Goal: Task Accomplishment & Management: Manage account settings

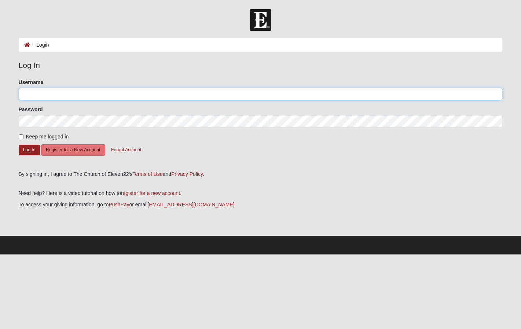
click at [53, 90] on input "Username" at bounding box center [261, 94] width 484 height 12
type input "ChristyD"
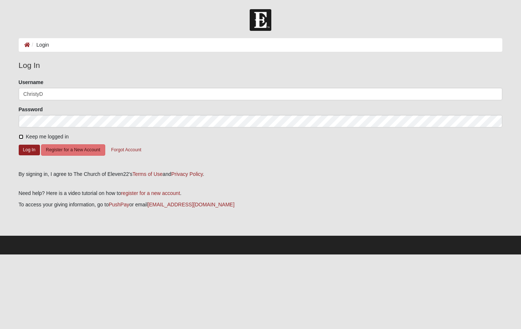
click at [21, 137] on input "Keep me logged in" at bounding box center [21, 136] width 5 height 5
checkbox input "true"
click at [29, 153] on button "Log In" at bounding box center [29, 149] width 21 height 11
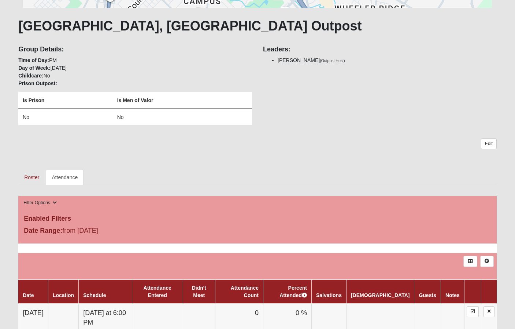
scroll to position [125, 0]
click at [68, 177] on link "Attendance" at bounding box center [65, 176] width 38 height 15
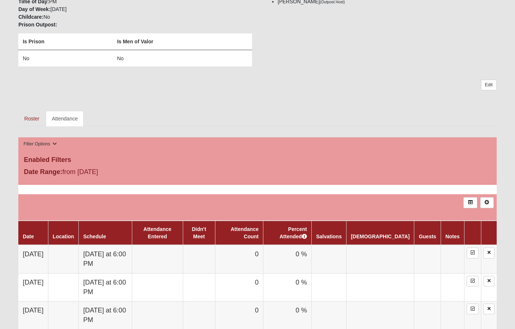
scroll to position [218, 0]
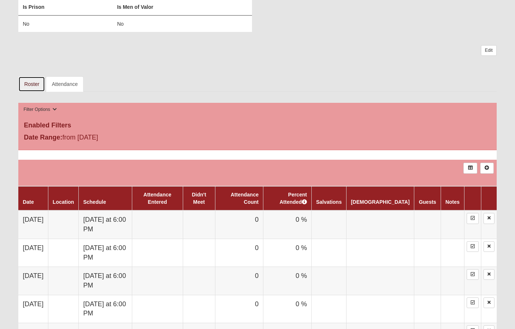
click at [29, 89] on link "Roster" at bounding box center [31, 83] width 27 height 15
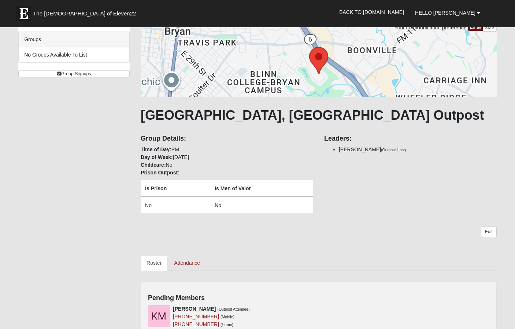
scroll to position [46, 0]
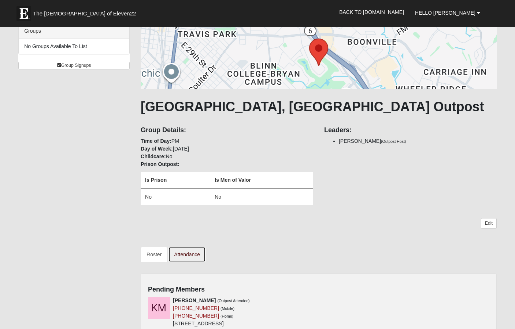
click at [176, 257] on link "Attendance" at bounding box center [187, 253] width 38 height 15
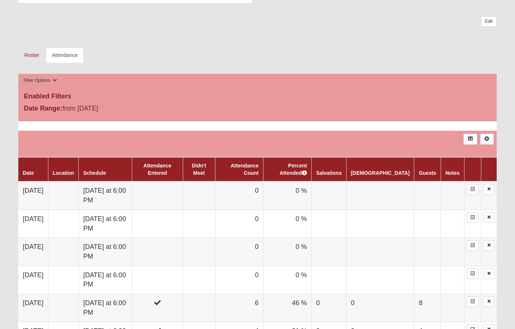
scroll to position [256, 0]
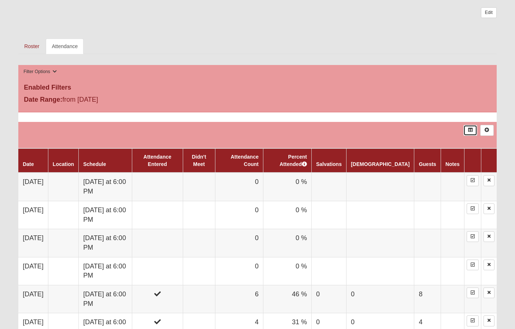
click at [471, 127] on link at bounding box center [471, 130] width 14 height 11
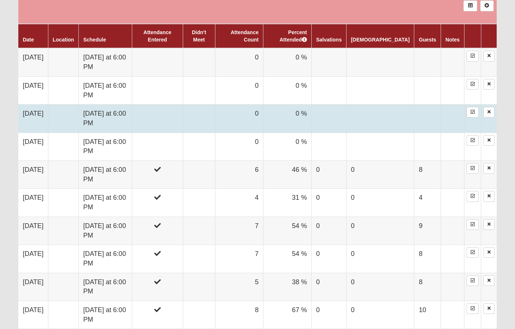
scroll to position [381, 0]
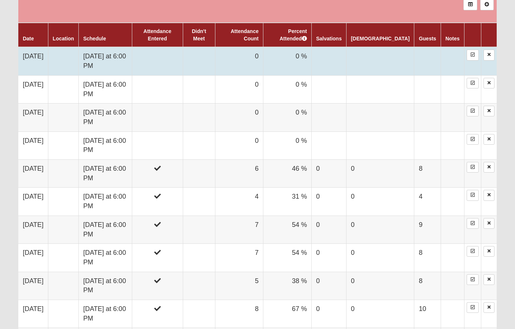
click at [48, 57] on td "[DATE]" at bounding box center [33, 61] width 30 height 28
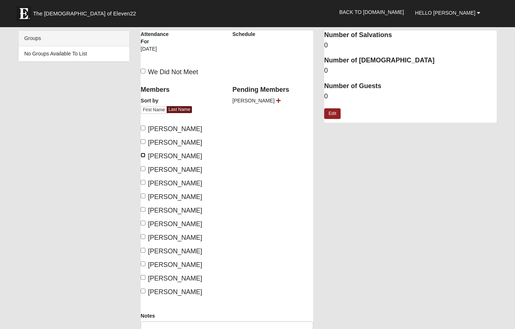
click at [144, 154] on input "[PERSON_NAME]" at bounding box center [143, 155] width 5 height 5
checkbox input "true"
click at [143, 181] on input "[PERSON_NAME]" at bounding box center [143, 182] width 5 height 5
checkbox input "true"
click at [144, 223] on input "[PERSON_NAME]" at bounding box center [143, 222] width 5 height 5
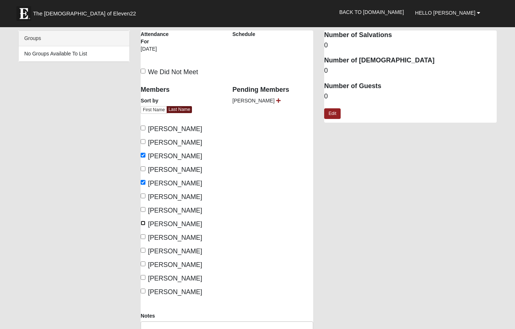
checkbox input "true"
click at [144, 235] on input "[PERSON_NAME]" at bounding box center [143, 236] width 5 height 5
checkbox input "true"
click at [143, 250] on input "[PERSON_NAME]" at bounding box center [143, 249] width 5 height 5
checkbox input "true"
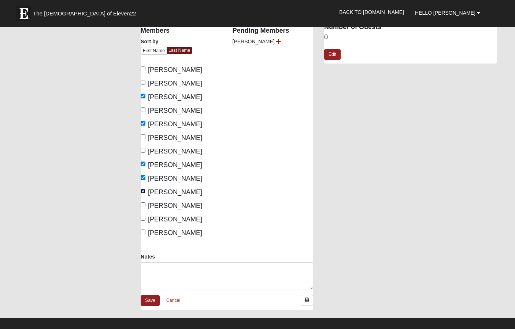
scroll to position [60, 0]
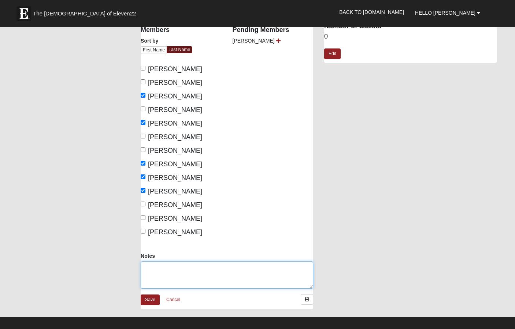
click at [151, 264] on textarea "Notes" at bounding box center [227, 274] width 173 height 27
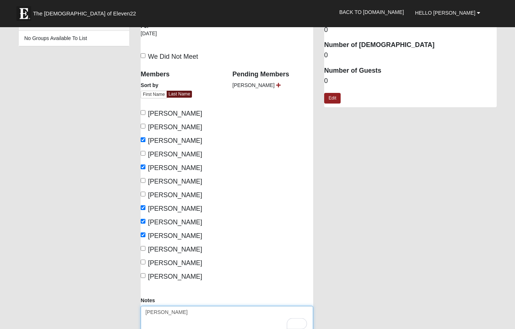
scroll to position [0, 0]
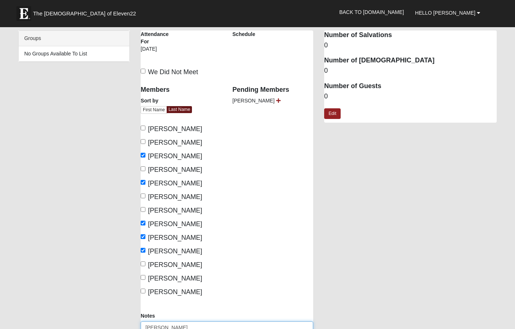
type textarea "[PERSON_NAME]"
